Goal: Information Seeking & Learning: Learn about a topic

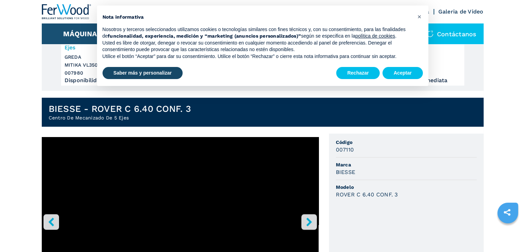
scroll to position [146, 0]
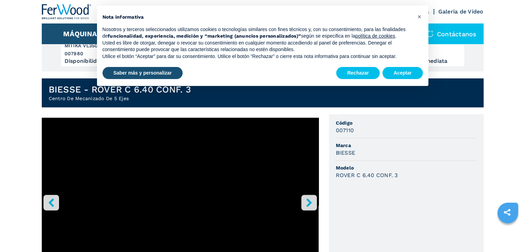
click at [305, 207] on button "right-button" at bounding box center [310, 203] width 16 height 16
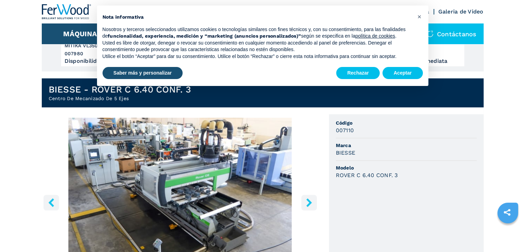
drag, startPoint x: 305, startPoint y: 207, endPoint x: 308, endPoint y: 203, distance: 4.6
click at [308, 203] on icon "right-button" at bounding box center [309, 202] width 9 height 9
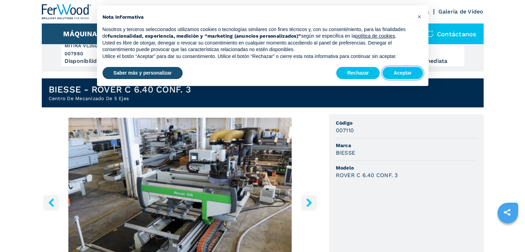
click at [405, 79] on button "Aceptar" at bounding box center [403, 73] width 40 height 12
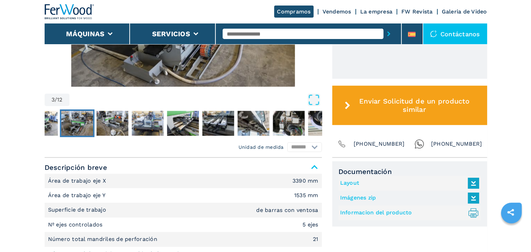
scroll to position [345, 0]
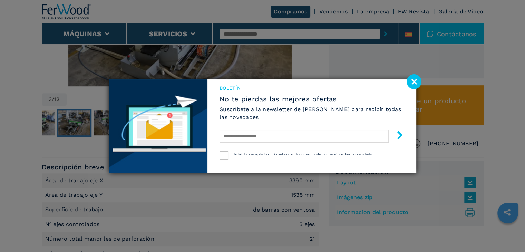
click at [410, 84] on image at bounding box center [414, 81] width 15 height 15
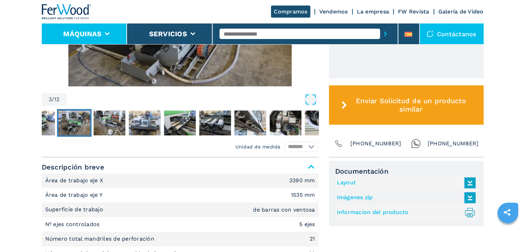
click at [119, 38] on li "Máquinas" at bounding box center [85, 33] width 86 height 21
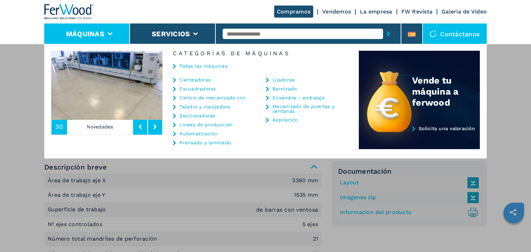
click at [202, 99] on link "Centro de mecanizado cnc" at bounding box center [212, 97] width 66 height 5
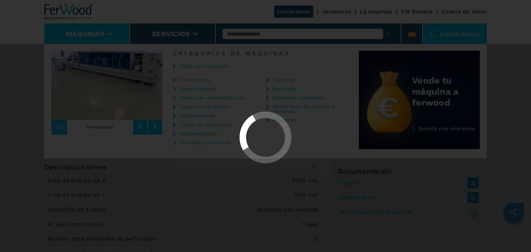
select select "**********"
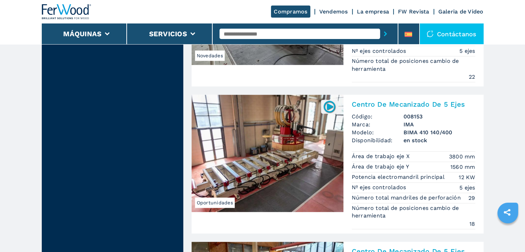
scroll to position [1040, 0]
